Goal: Task Accomplishment & Management: Use online tool/utility

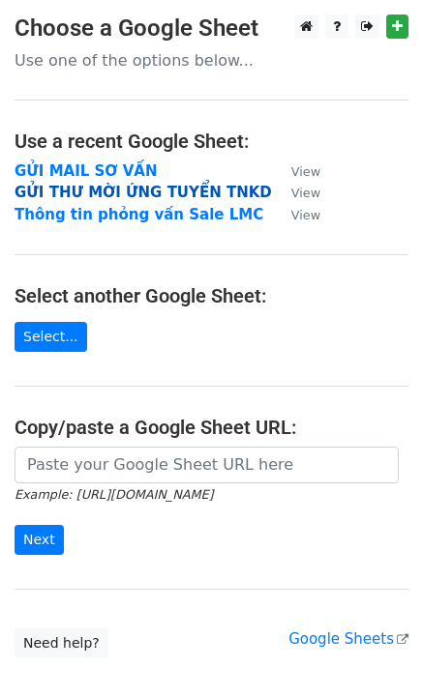
click at [174, 185] on strong "GỬI THƯ MỜI ỨNG TUYỂN TNKD" at bounding box center [143, 192] width 257 height 17
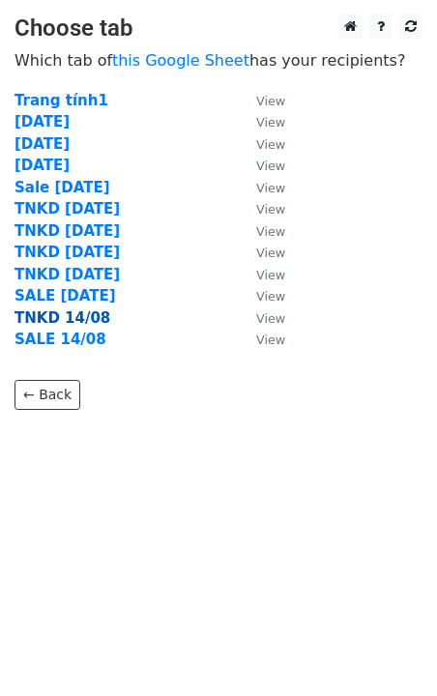
click at [86, 314] on strong "TNKD 14/08" at bounding box center [63, 317] width 96 height 17
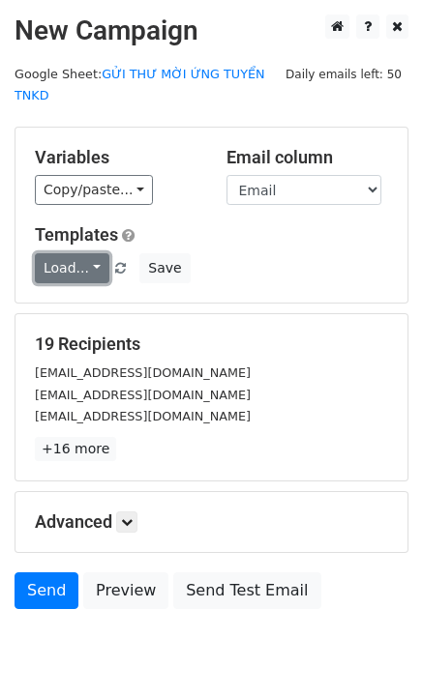
click at [62, 253] on link "Load..." at bounding box center [72, 268] width 74 height 30
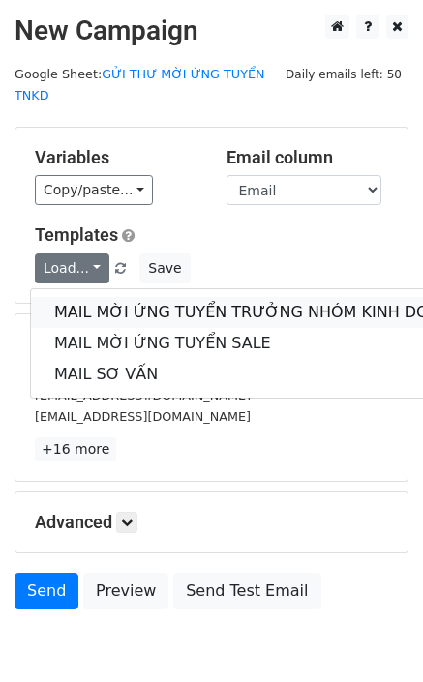
click at [147, 297] on link "MAIL MỜI ỨNG TUYỂN TRƯỞNG NHÓM KINH DOANH" at bounding box center [258, 312] width 454 height 31
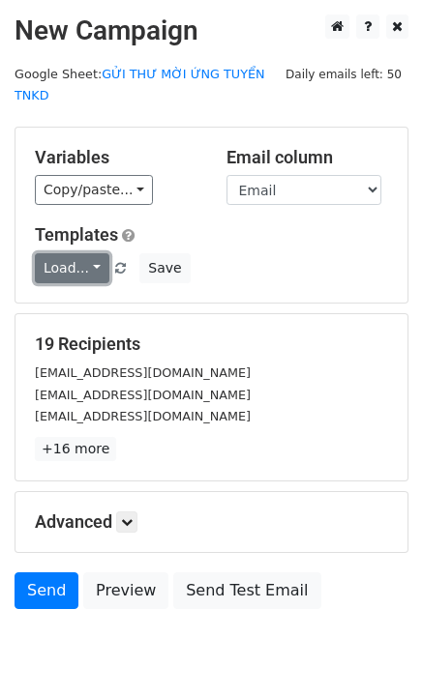
click at [76, 253] on link "Load..." at bounding box center [72, 268] width 74 height 30
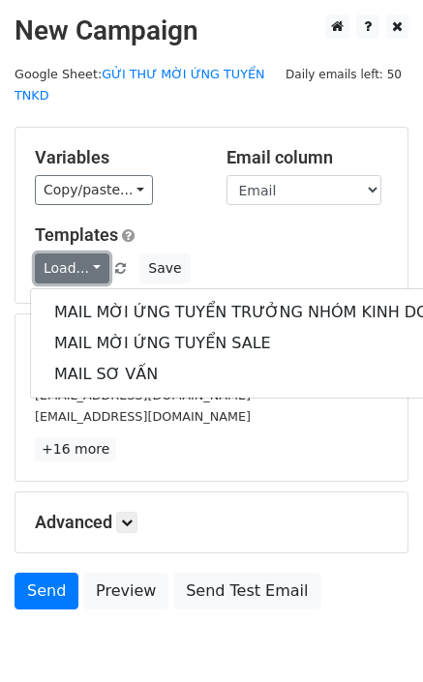
click at [76, 253] on link "Load..." at bounding box center [72, 268] width 74 height 30
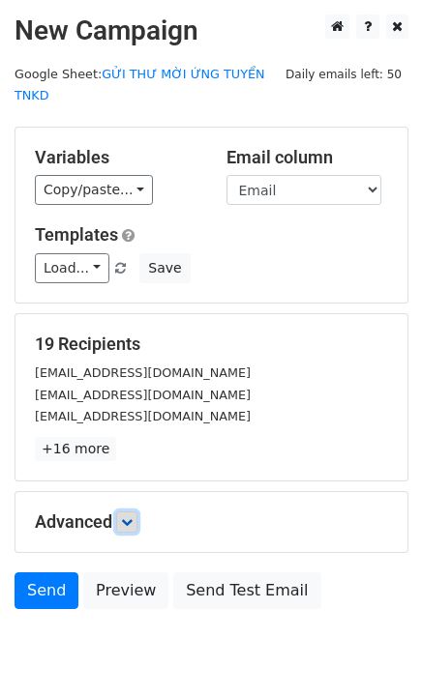
click at [130, 516] on icon at bounding box center [127, 522] width 12 height 12
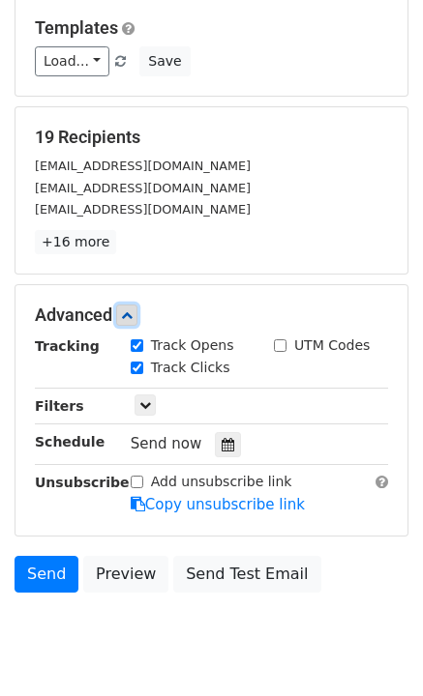
scroll to position [245, 0]
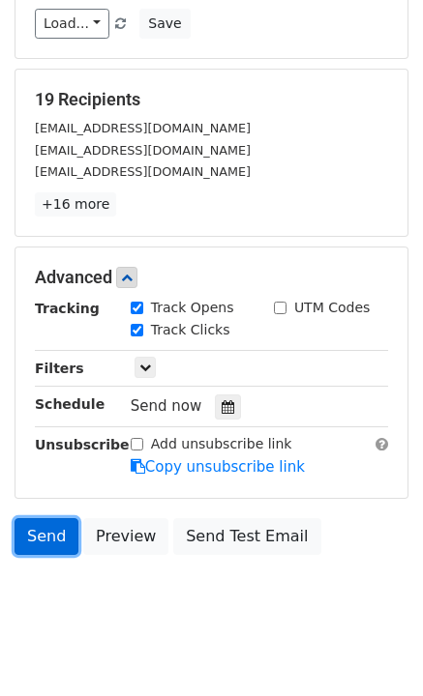
click at [36, 518] on link "Send" at bounding box center [47, 536] width 64 height 37
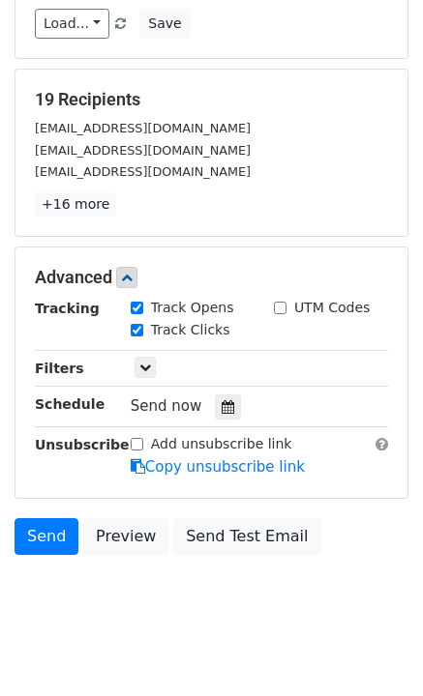
scroll to position [0, 0]
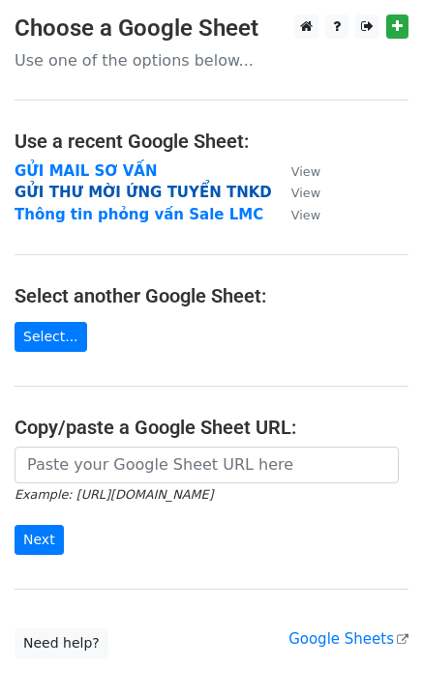
click at [129, 191] on strong "GỬI THƯ MỜI ỨNG TUYỂN TNKD" at bounding box center [143, 192] width 257 height 17
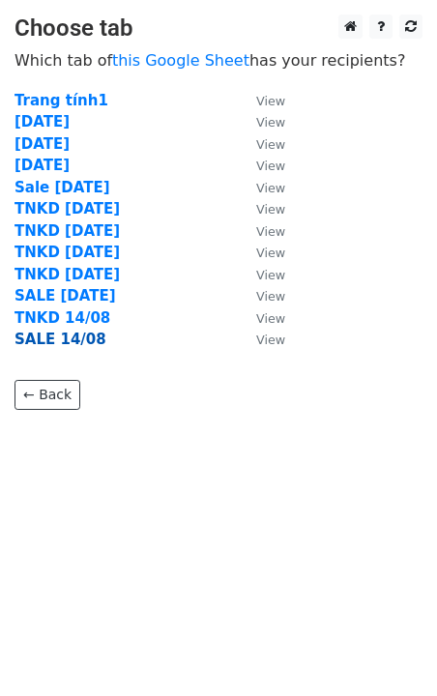
click at [84, 343] on strong "SALE 14/08" at bounding box center [61, 339] width 92 height 17
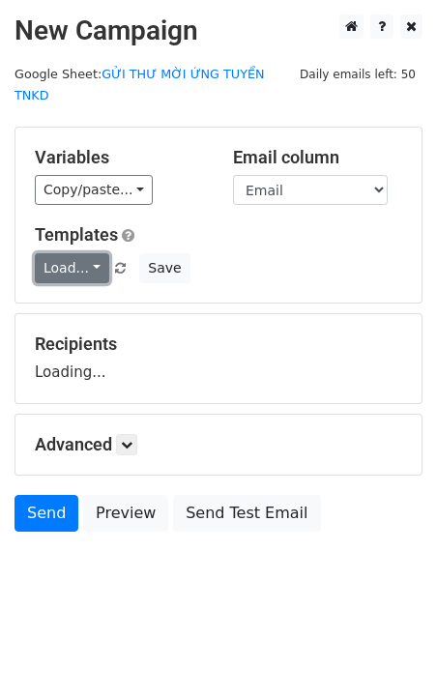
click at [65, 253] on link "Load..." at bounding box center [72, 268] width 74 height 30
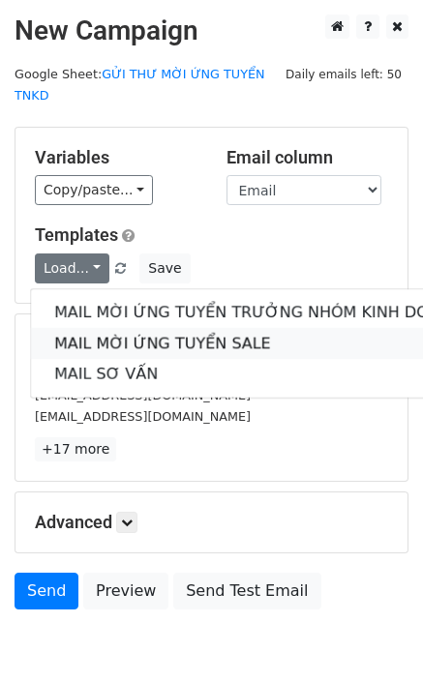
click at [114, 328] on link "MAIL MỜI ỨNG TUYỂN SALE" at bounding box center [258, 343] width 454 height 31
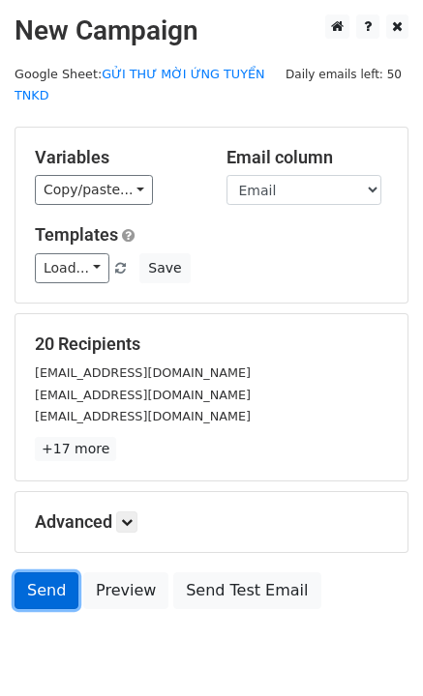
click at [51, 572] on link "Send" at bounding box center [47, 590] width 64 height 37
